Goal: Information Seeking & Learning: Understand process/instructions

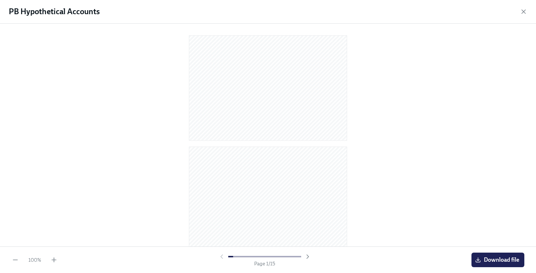
drag, startPoint x: 356, startPoint y: 51, endPoint x: 349, endPoint y: 48, distance: 7.7
click at [355, 51] on div at bounding box center [268, 134] width 513 height 209
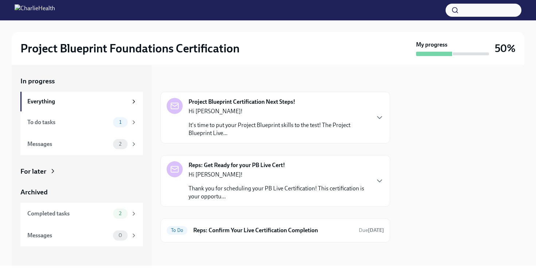
click at [325, 132] on p "It's time to put your Project Blueprint skills to the test! The Project Bluepri…" at bounding box center [279, 129] width 181 height 16
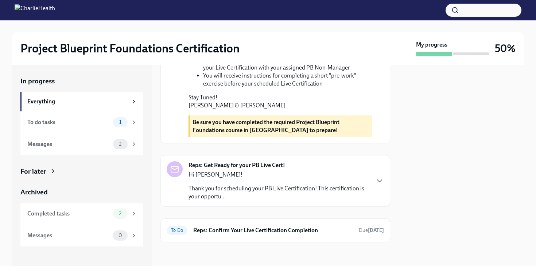
scroll to position [316, 0]
click at [259, 187] on p "Thank you for scheduling your PB Live Certification! This certification is your…" at bounding box center [279, 193] width 181 height 16
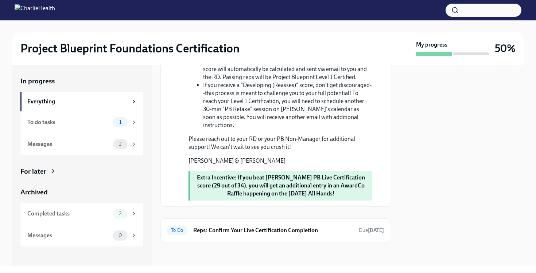
scroll to position [804, 0]
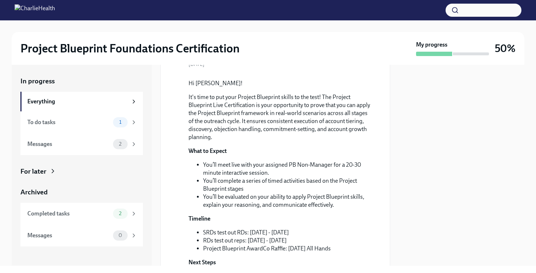
scroll to position [0, 0]
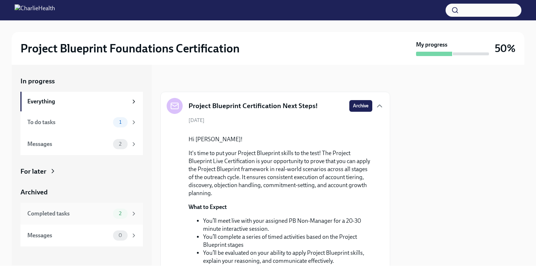
click at [54, 209] on div "Completed tasks 2" at bounding box center [82, 214] width 110 height 10
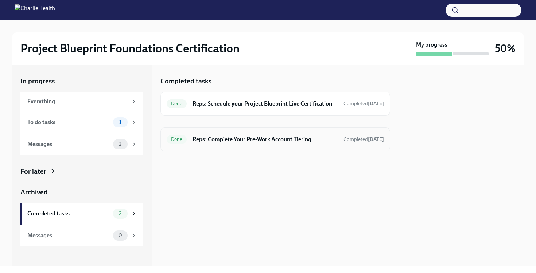
click at [276, 144] on div "Done Reps: Complete Your Pre-Work Account Tiering Completed 8 days ago" at bounding box center [275, 140] width 217 height 12
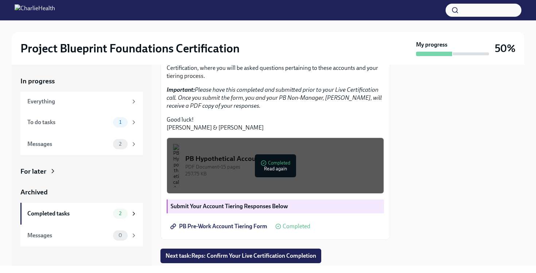
scroll to position [213, 0]
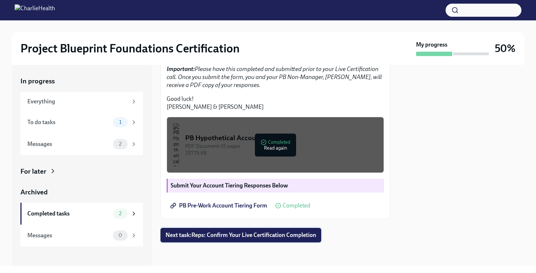
click at [281, 235] on span "Next task : Reps: Confirm Your Live Certification Completion" at bounding box center [241, 235] width 151 height 7
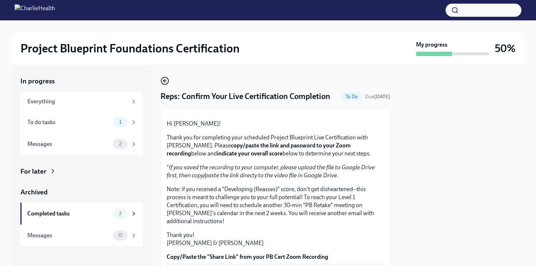
click at [168, 79] on circle "button" at bounding box center [164, 80] width 7 height 7
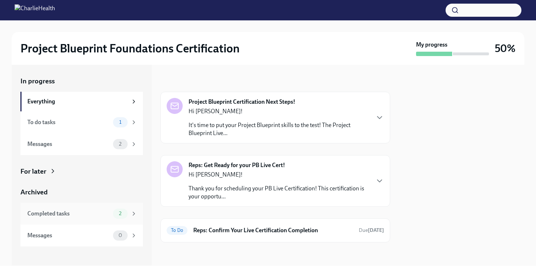
click at [86, 214] on div "Completed tasks" at bounding box center [68, 214] width 83 height 8
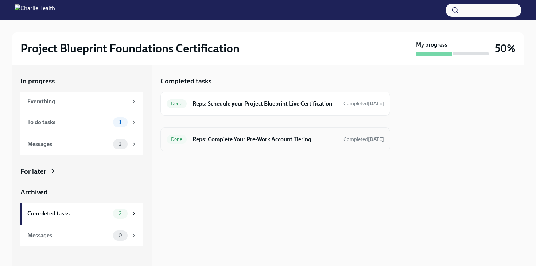
click at [254, 145] on div "Done Reps: Complete Your Pre-Work Account Tiering Completed 8 days ago" at bounding box center [275, 140] width 217 height 12
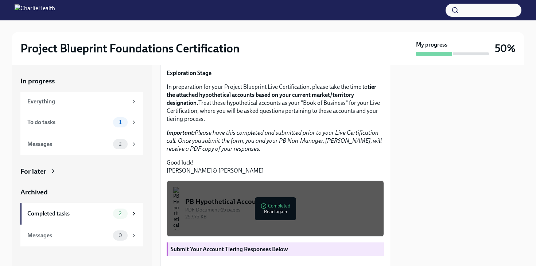
scroll to position [213, 0]
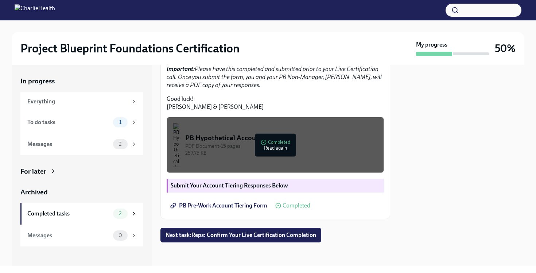
click at [260, 205] on span "PB Pre-Work Account Tiering Form" at bounding box center [220, 205] width 96 height 7
click at [311, 155] on div "257.75 KB" at bounding box center [281, 153] width 193 height 7
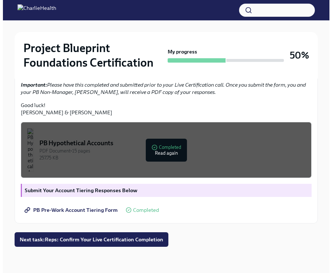
scroll to position [192, 0]
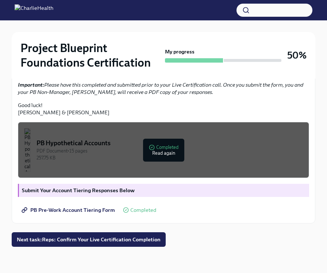
click at [190, 155] on div "PDF Document • 15 pages" at bounding box center [169, 151] width 266 height 7
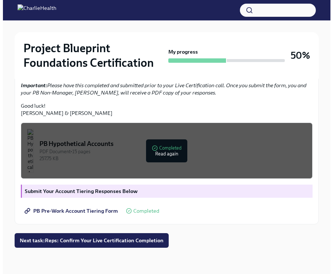
scroll to position [234, 0]
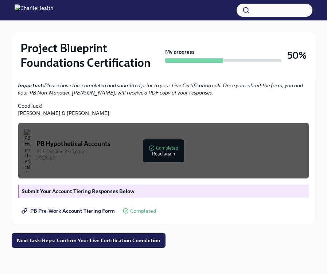
click at [119, 163] on button "PB Hypothetical Accounts PDF Document • 15 pages 257.75 KB Completed Read again" at bounding box center [163, 151] width 291 height 56
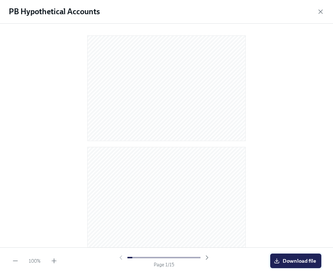
click at [278, 258] on icon "button" at bounding box center [276, 261] width 6 height 6
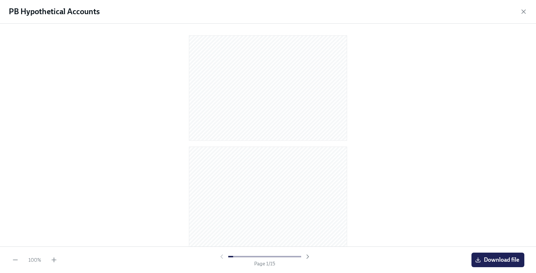
scroll to position [213, 0]
